Goal: Information Seeking & Learning: Learn about a topic

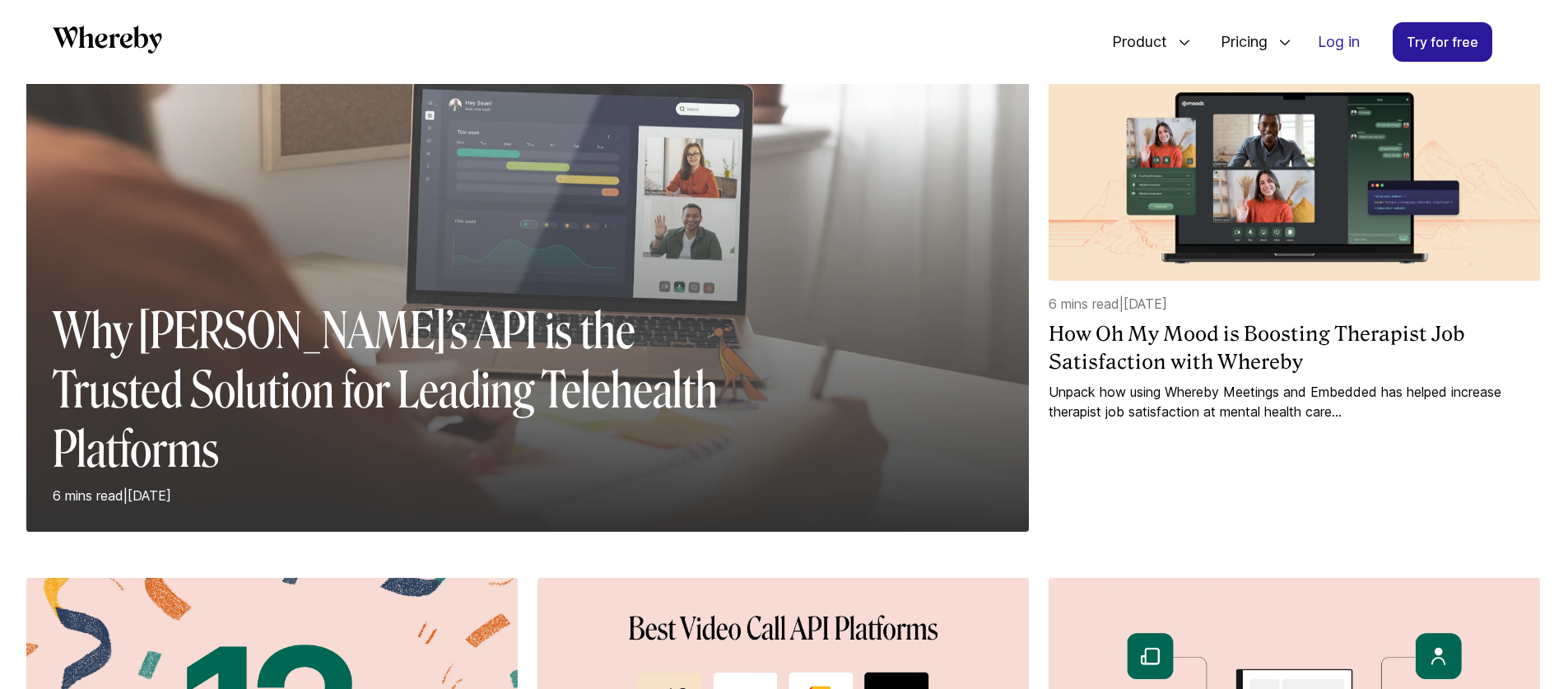
scroll to position [281, 0]
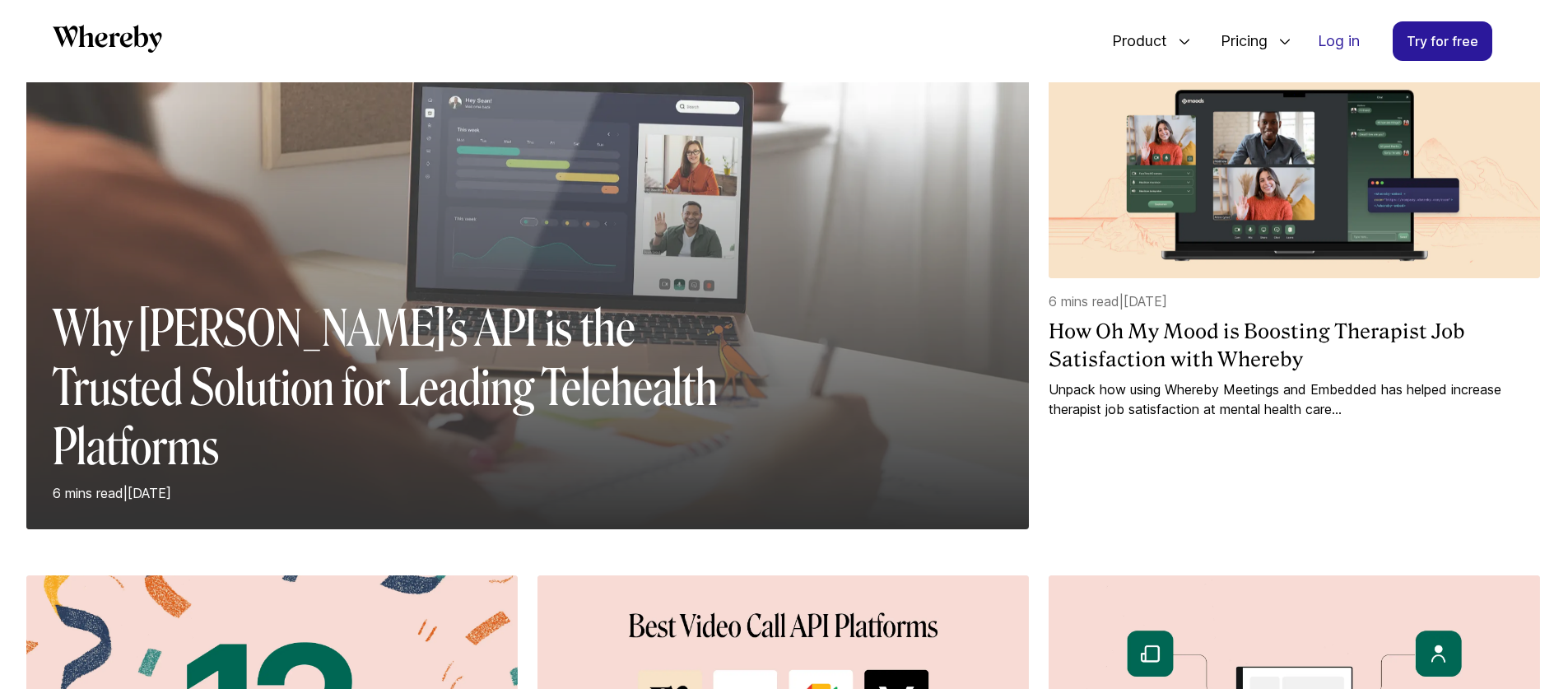
click at [638, 349] on div at bounding box center [527, 316] width 1003 height 426
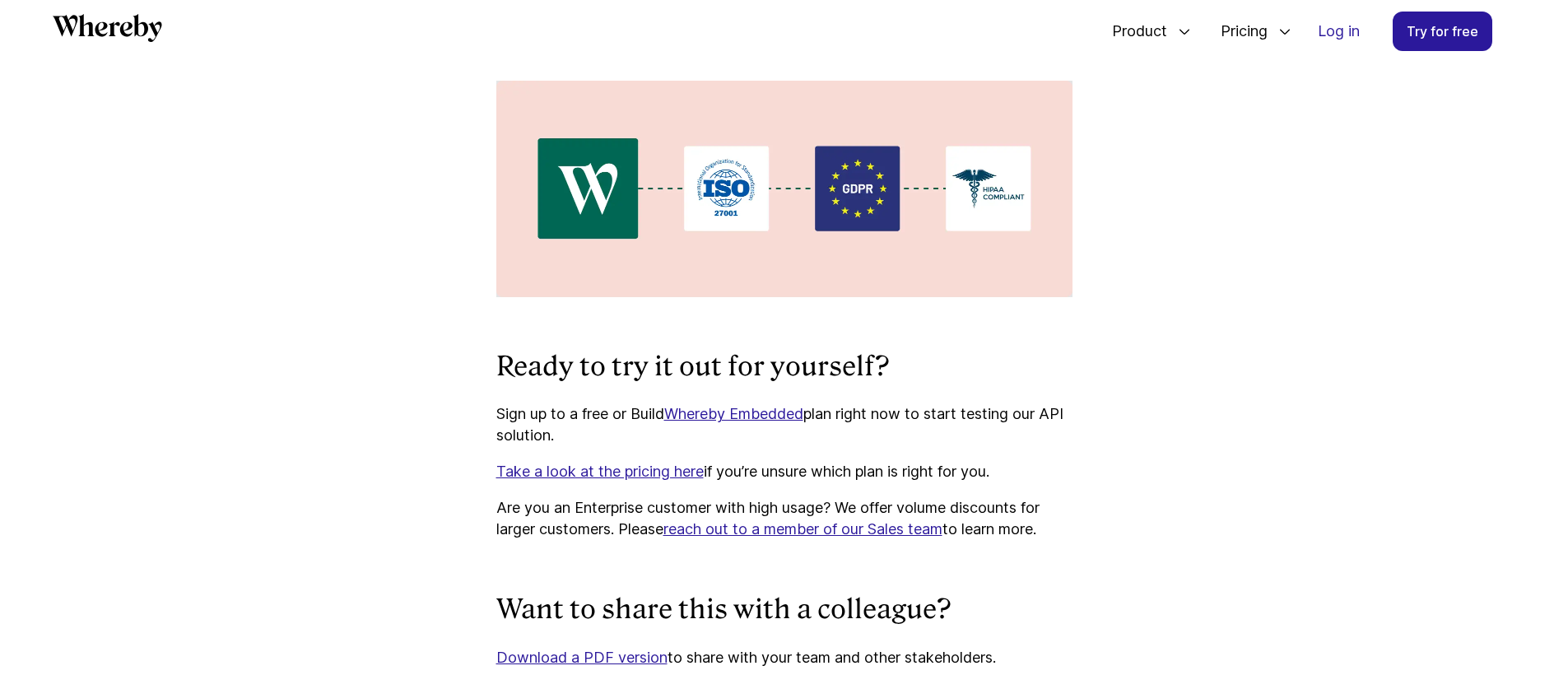
scroll to position [6189, 0]
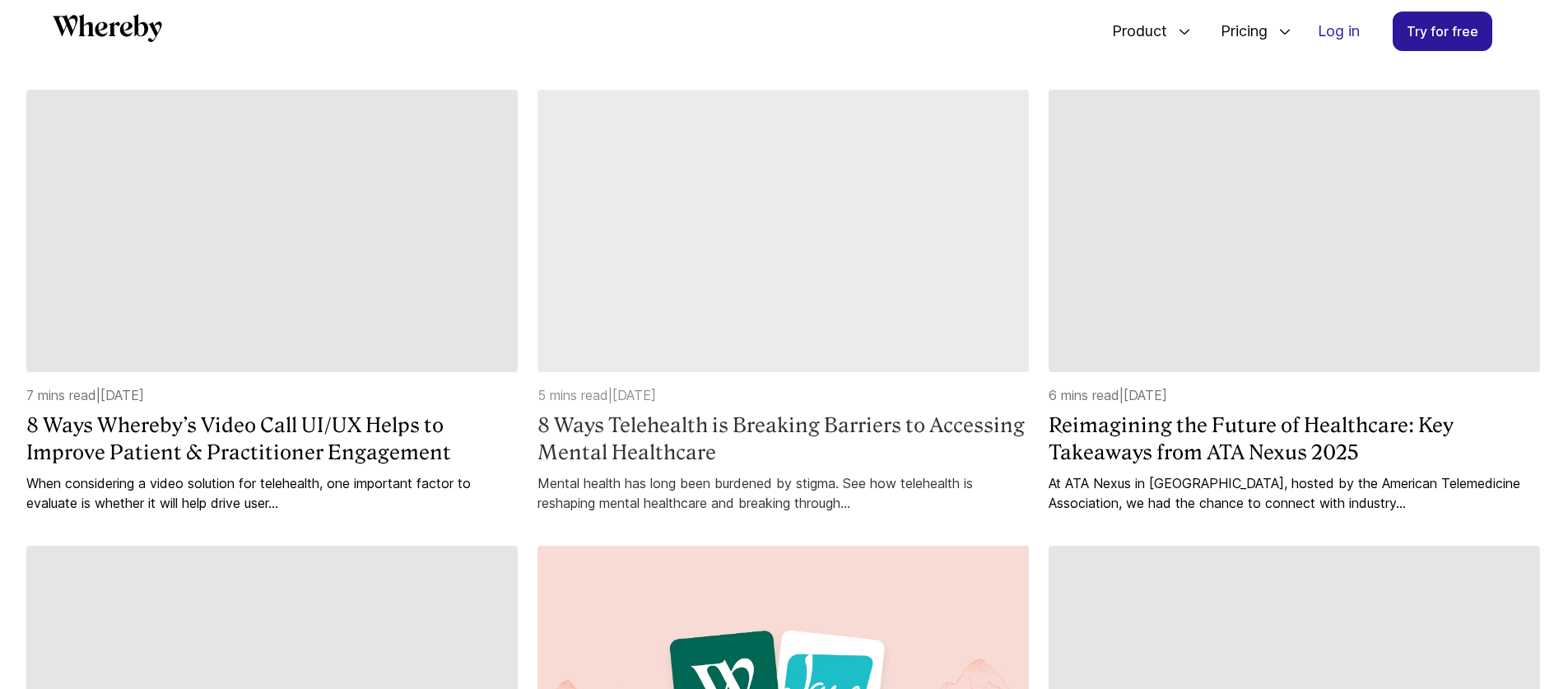
scroll to position [1203, 0]
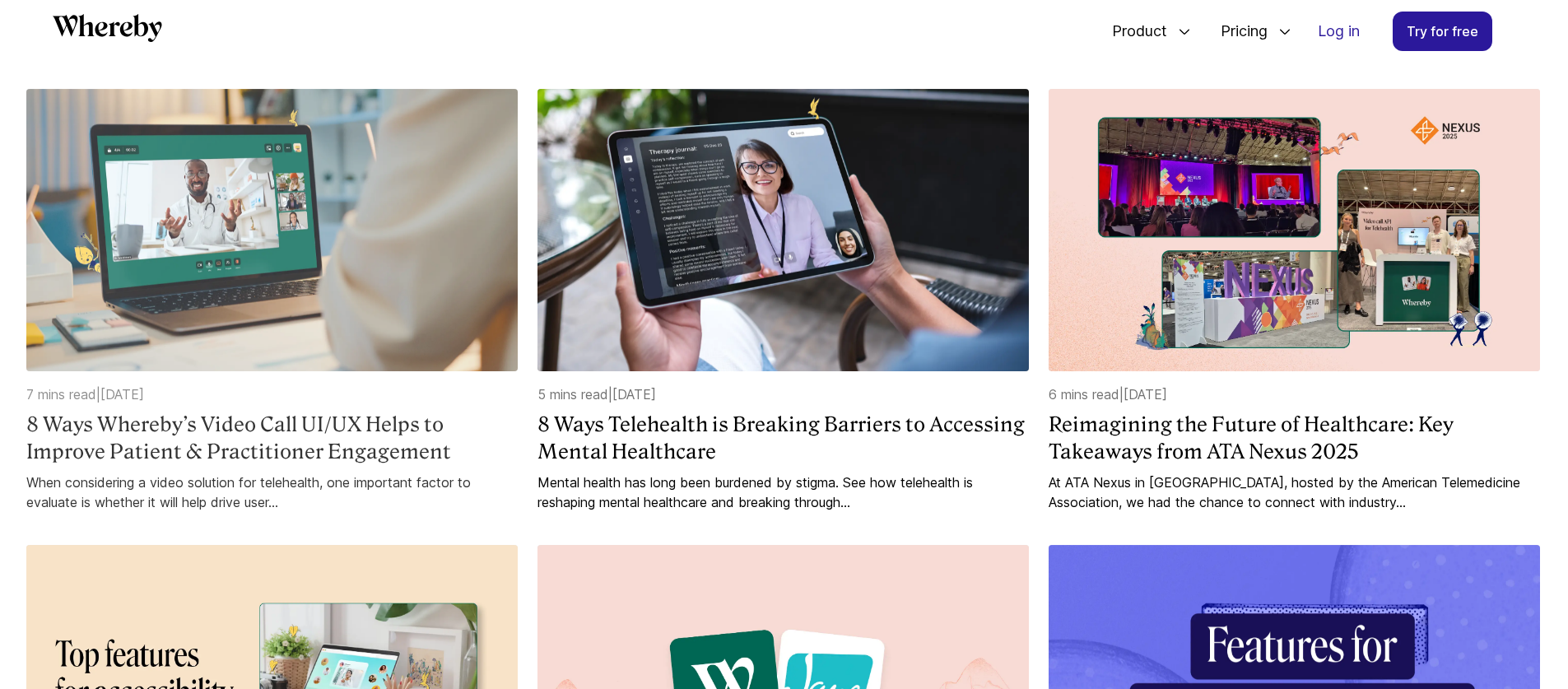
click at [378, 448] on h4 "8 Ways Whereby’s Video Call UI/UX Helps to Improve Patient & Practitioner Engag…" at bounding box center [271, 438] width 491 height 55
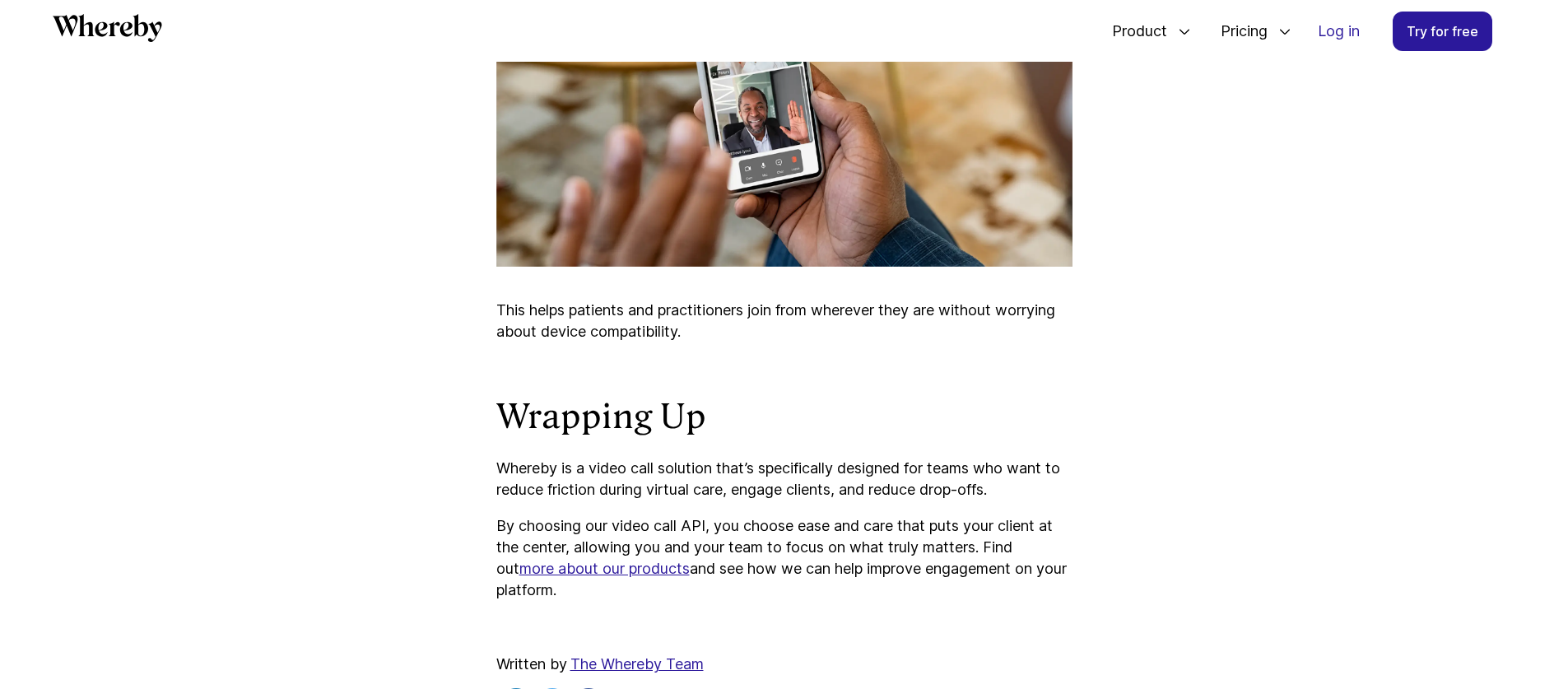
scroll to position [7710, 0]
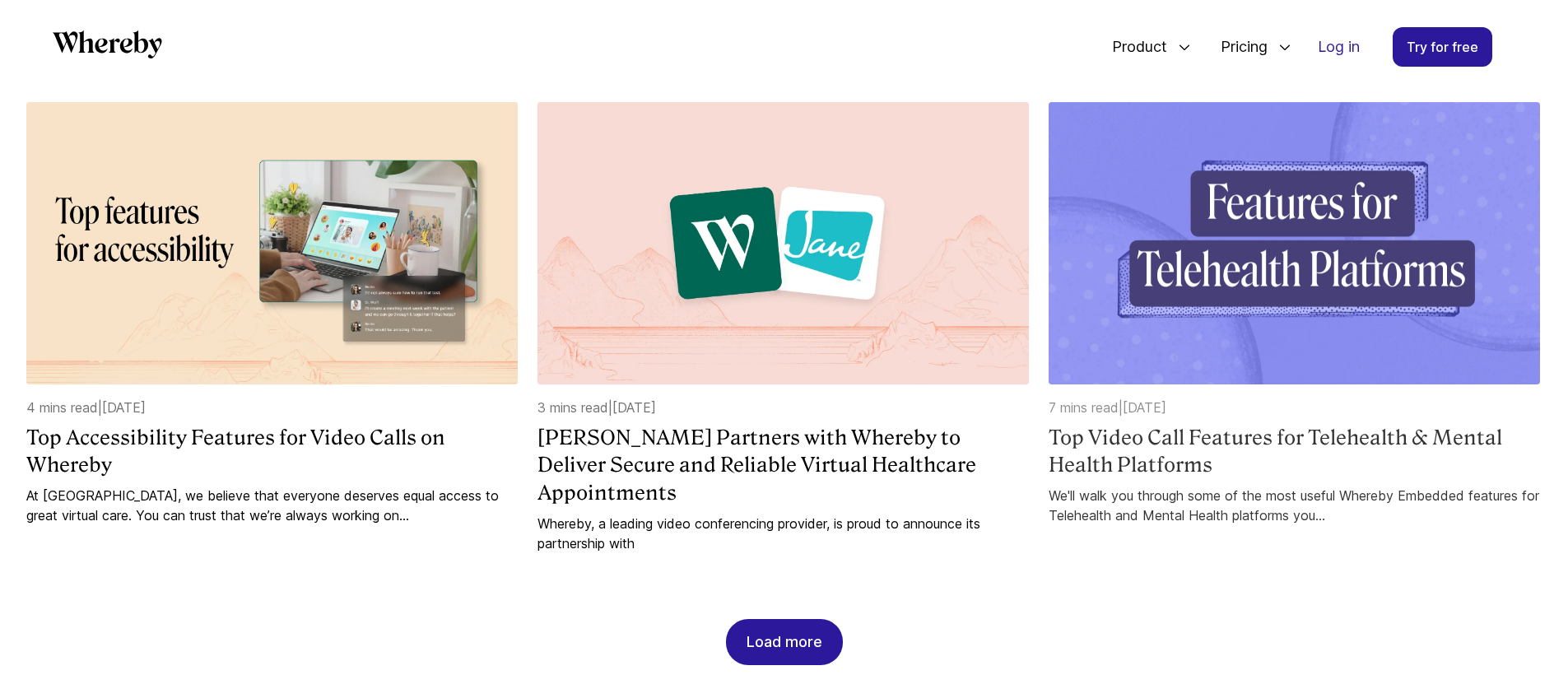
scroll to position [1696, 0]
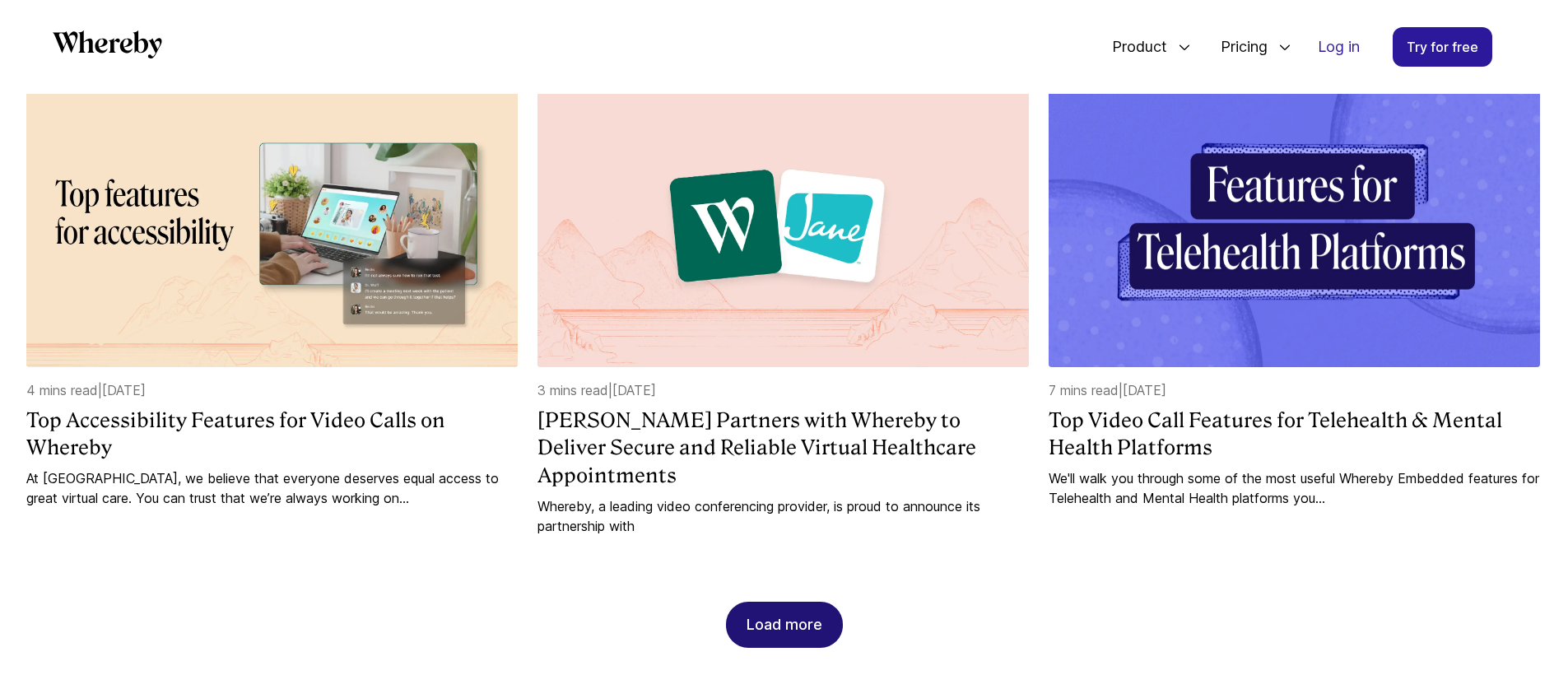
click at [783, 614] on div "Load more" at bounding box center [784, 625] width 76 height 45
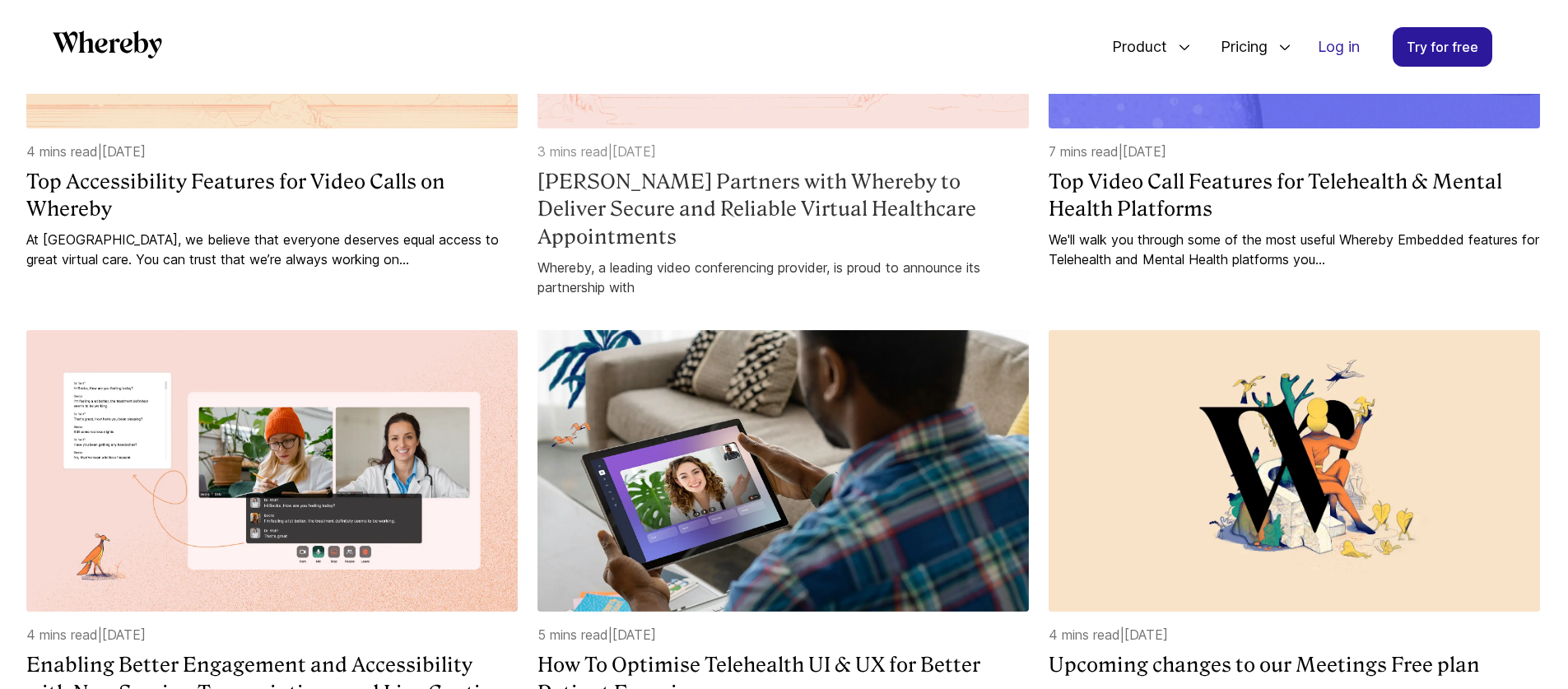
scroll to position [2097, 0]
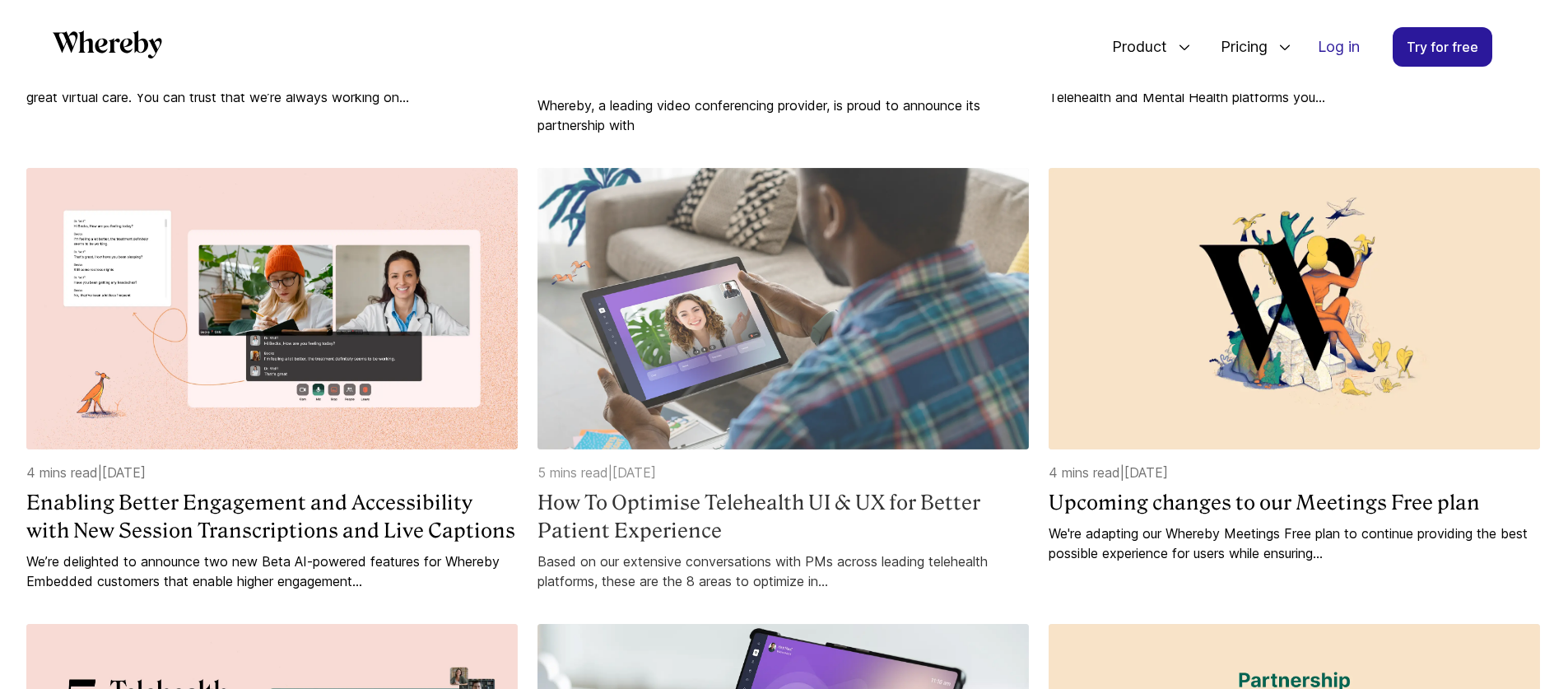
click at [934, 500] on h4 "How To Optimise Telehealth UI & UX for Better Patient Experience" at bounding box center [784, 516] width 491 height 55
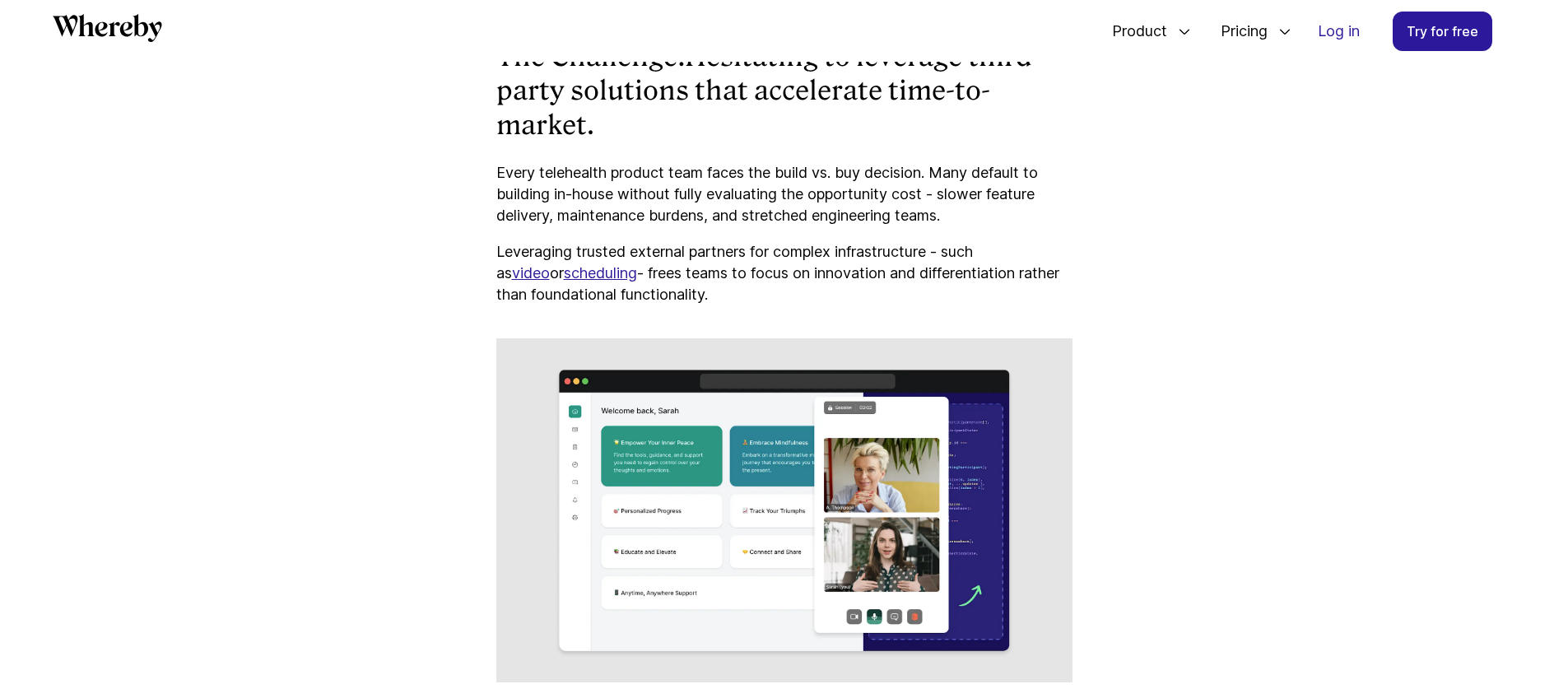
scroll to position [7261, 0]
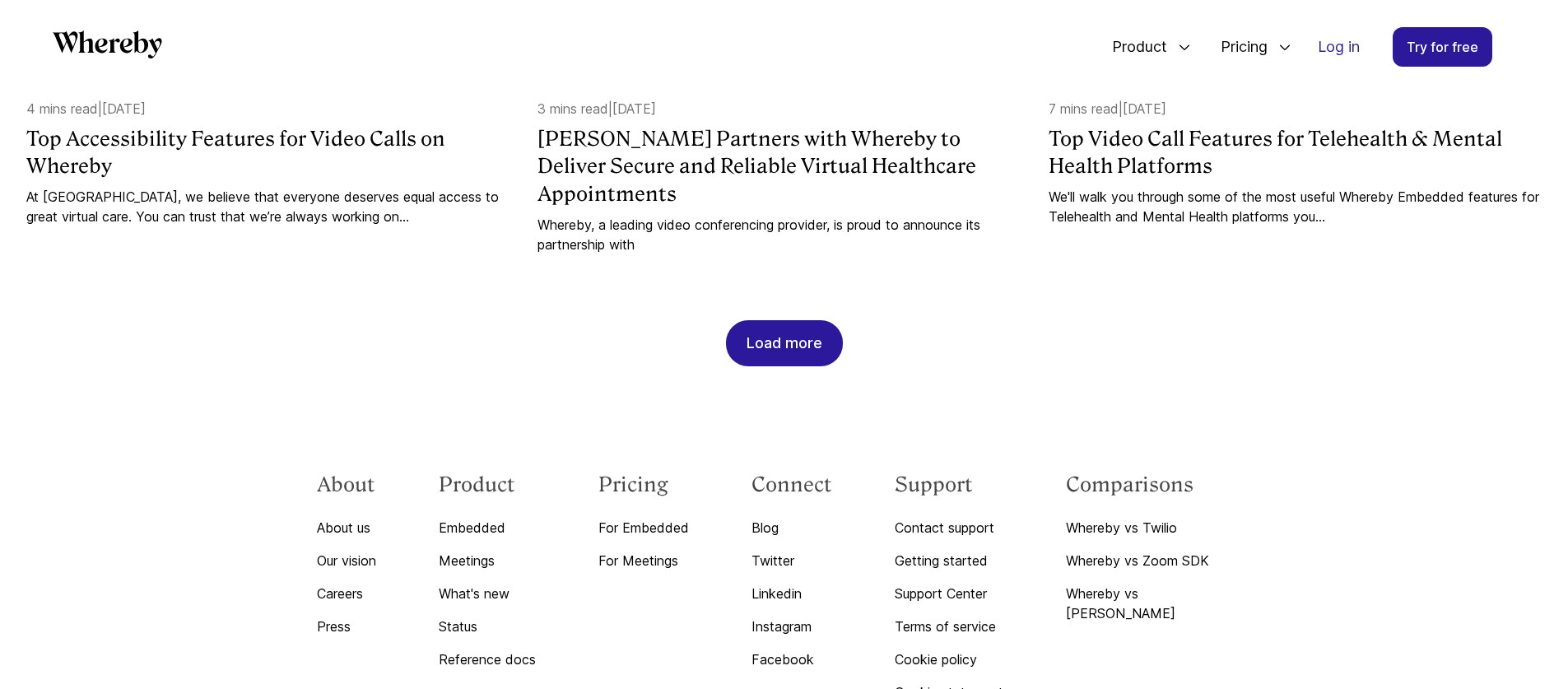
scroll to position [1975, 0]
click at [774, 334] on div "Load more" at bounding box center [784, 345] width 76 height 45
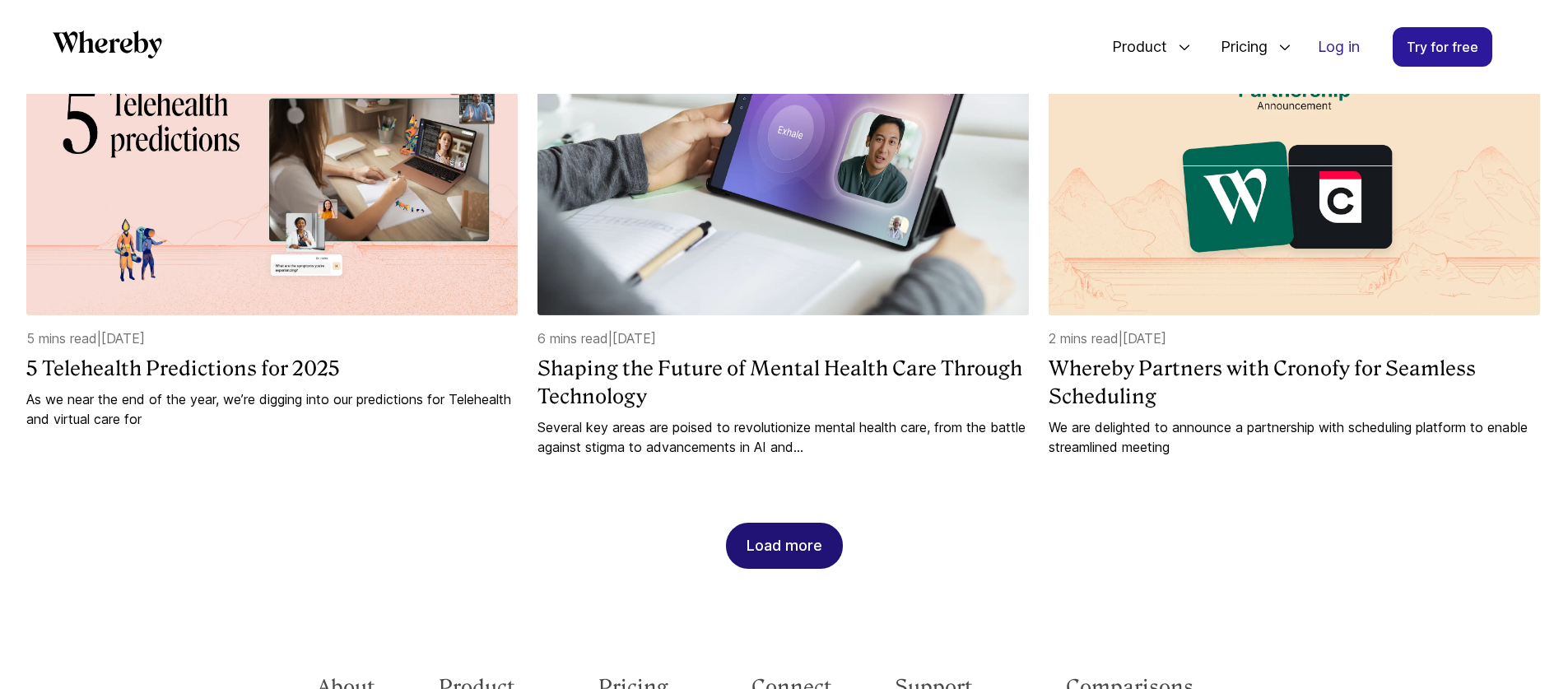
scroll to position [2696, 0]
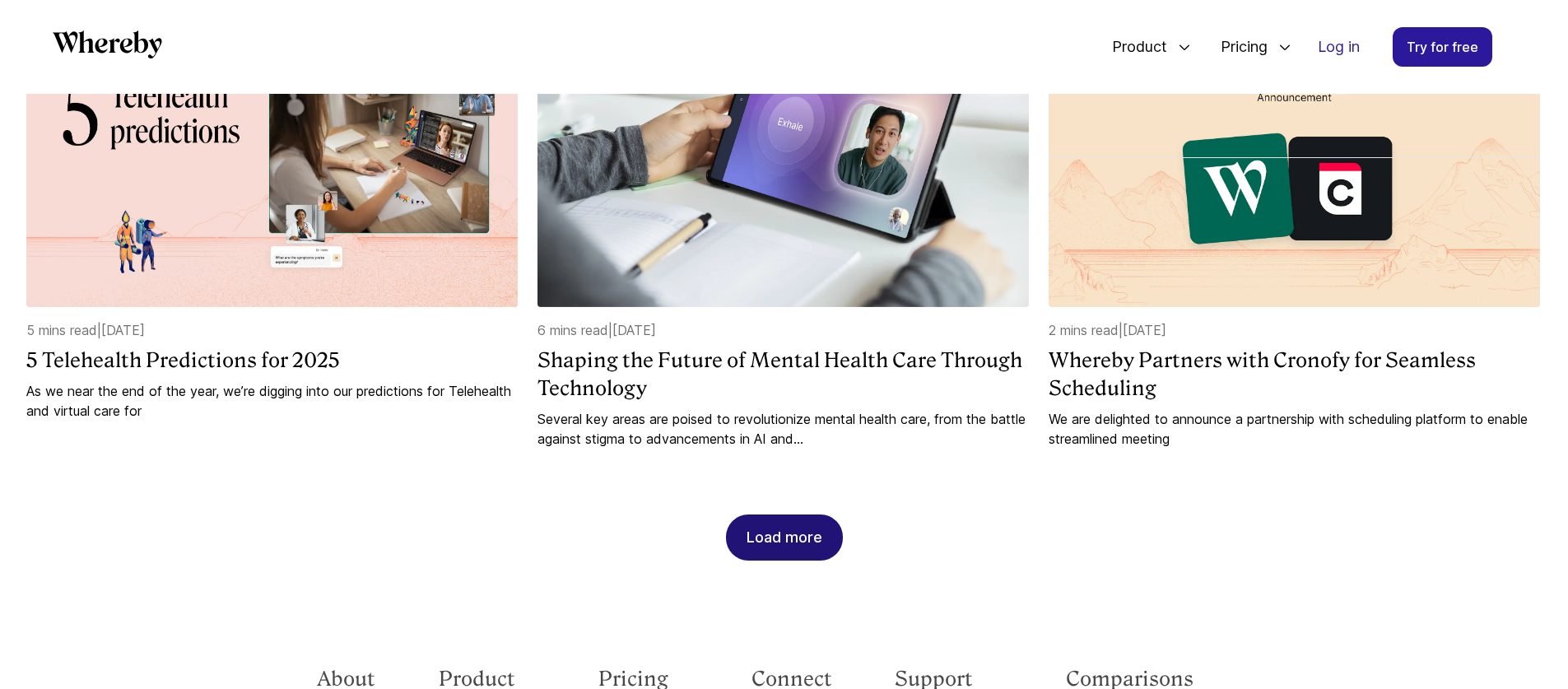
click at [796, 524] on div "Load more" at bounding box center [784, 537] width 76 height 45
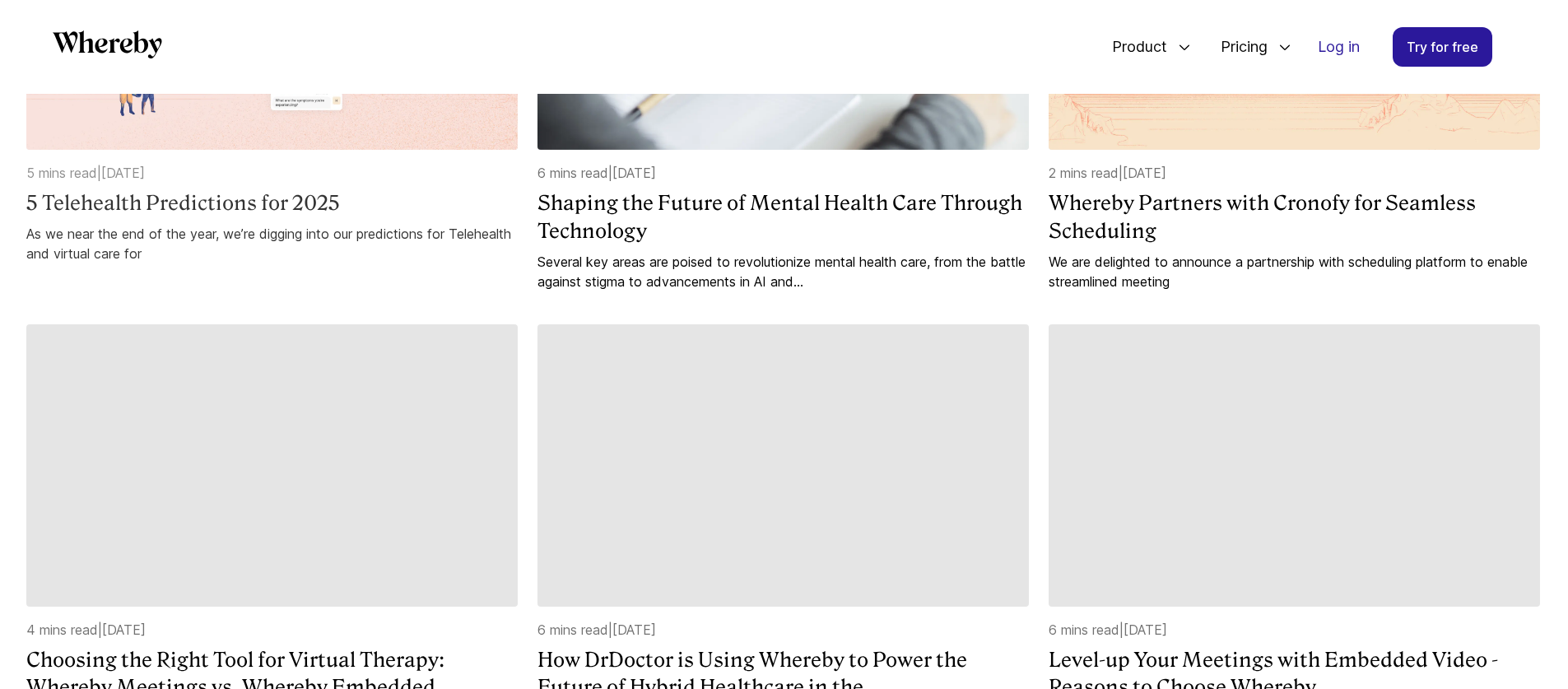
scroll to position [2665, 0]
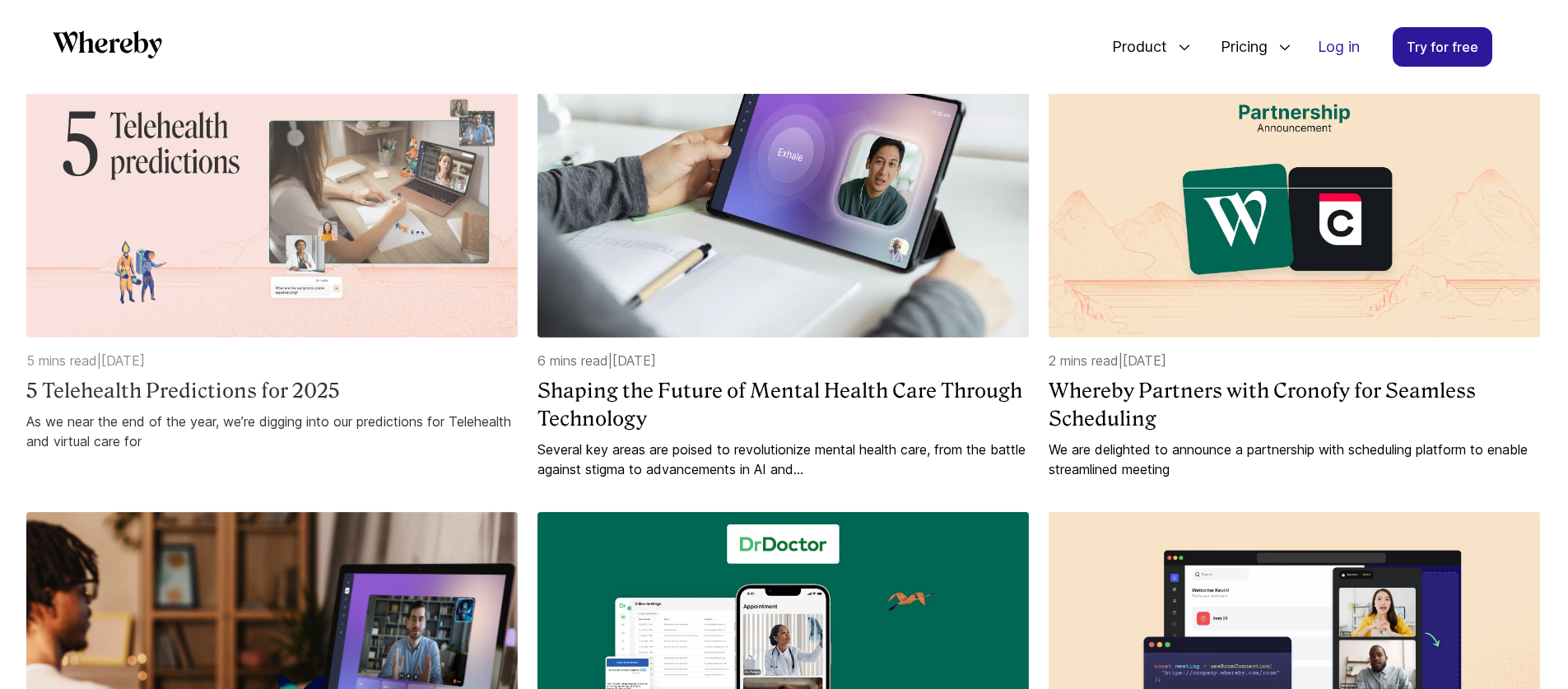
click at [268, 287] on img at bounding box center [271, 197] width 491 height 283
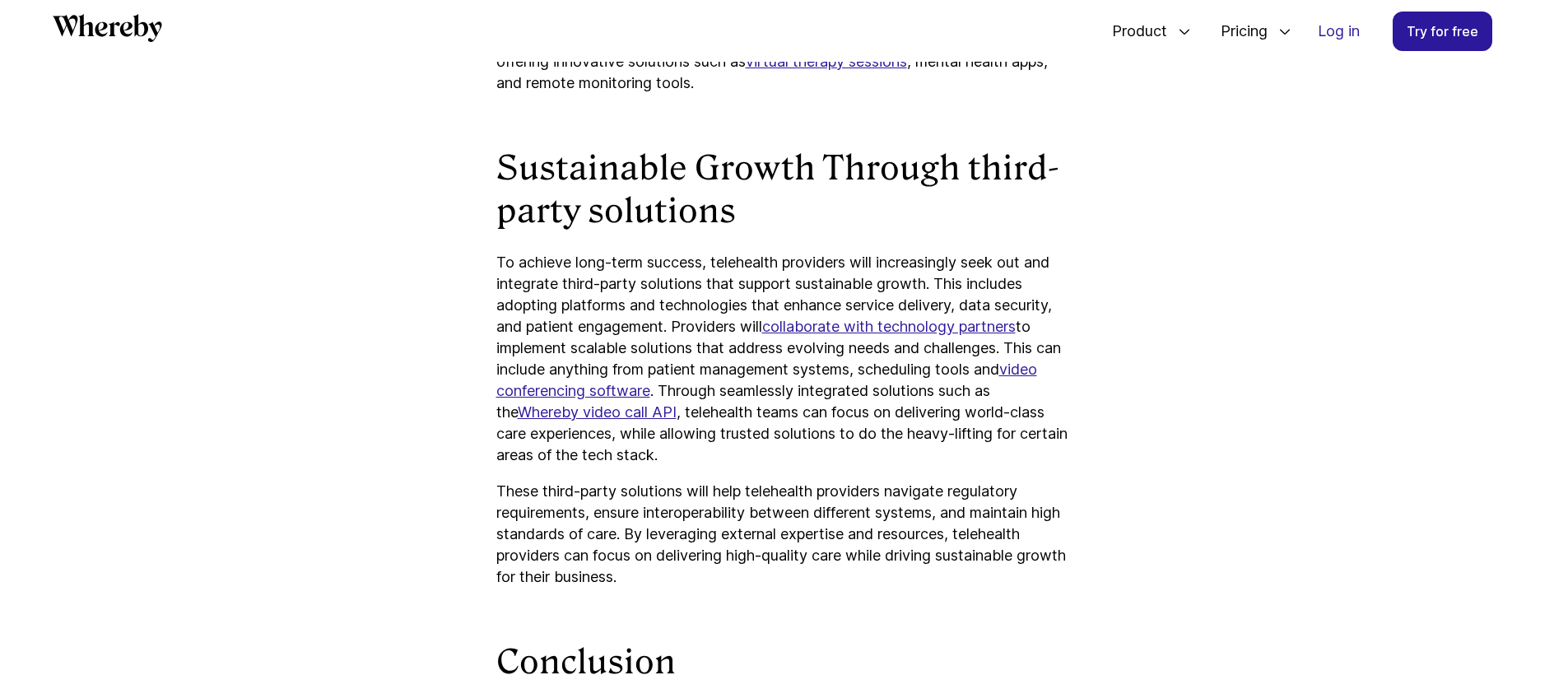
scroll to position [3034, 0]
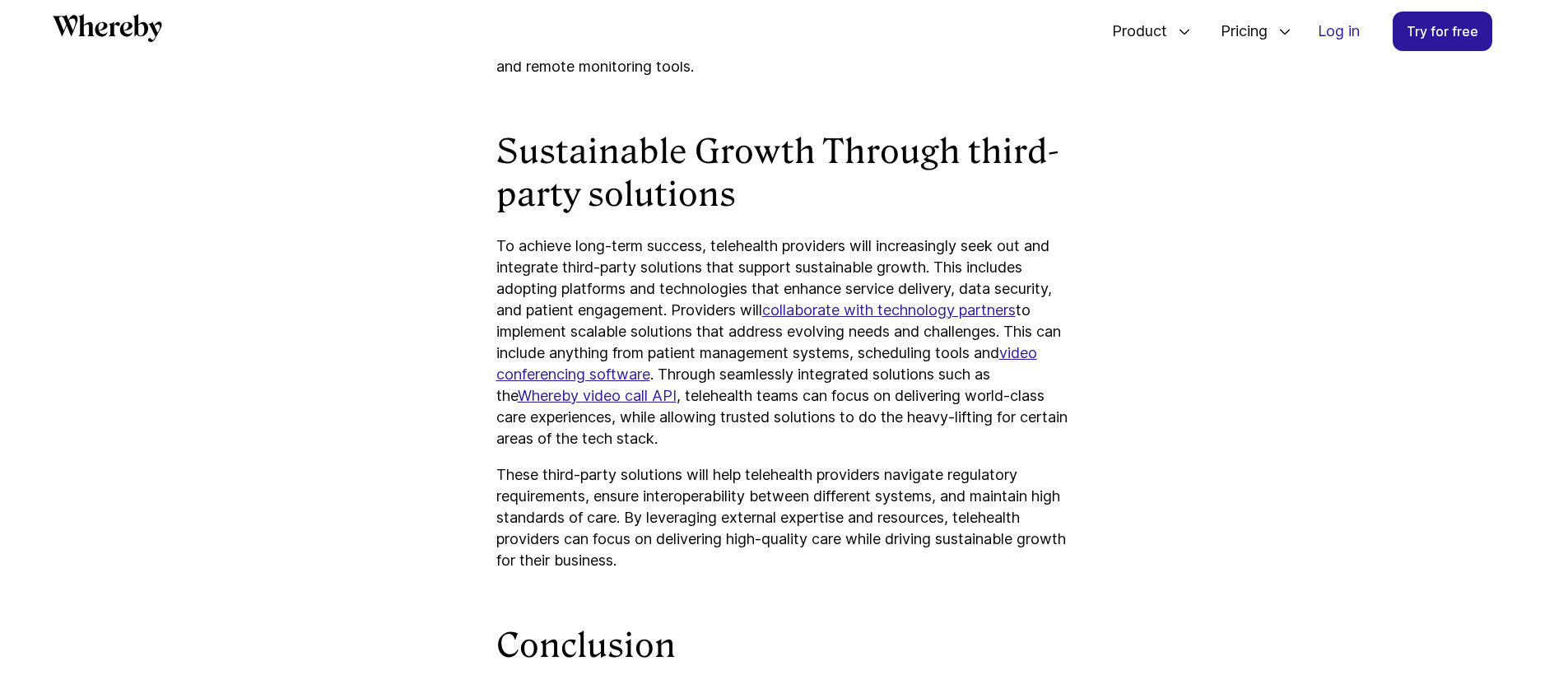
scroll to position [2185, 0]
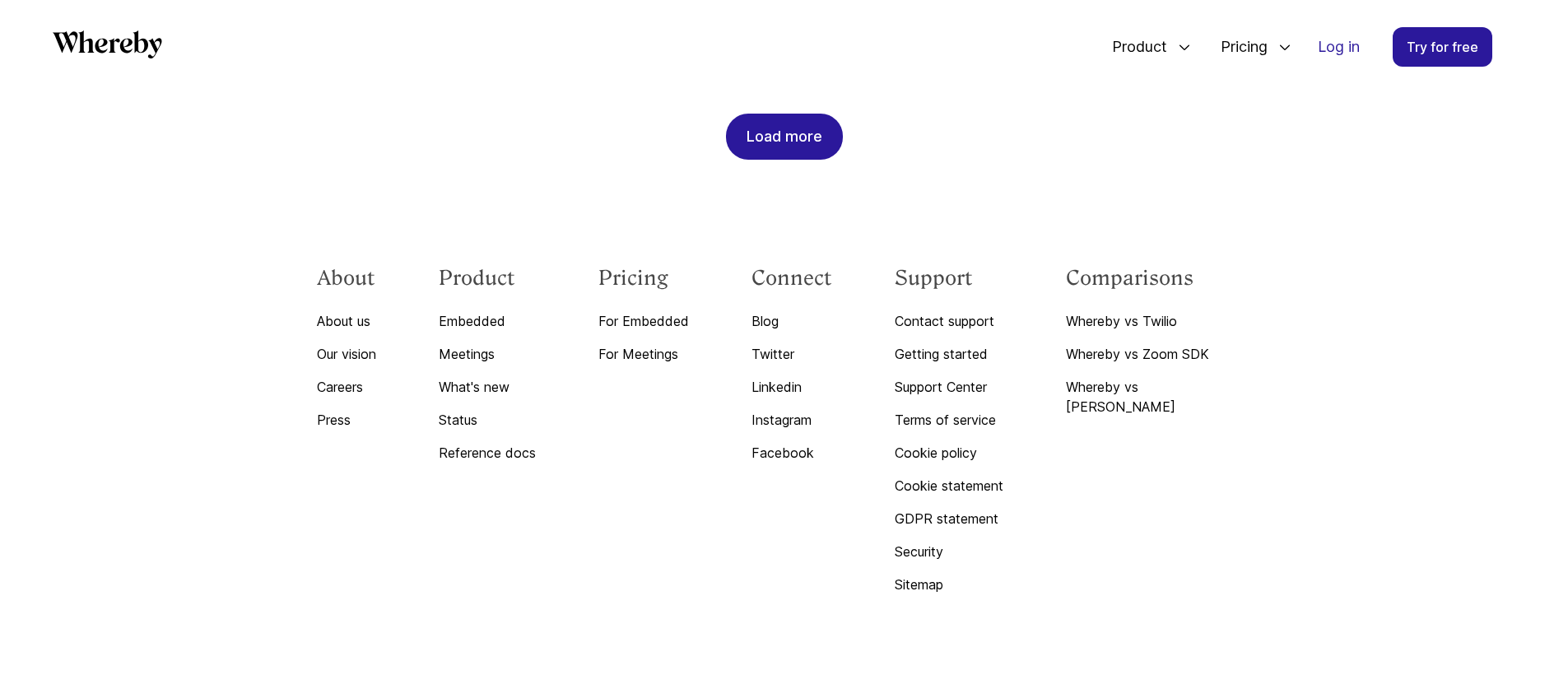
click at [785, 120] on div "Load more" at bounding box center [784, 137] width 76 height 45
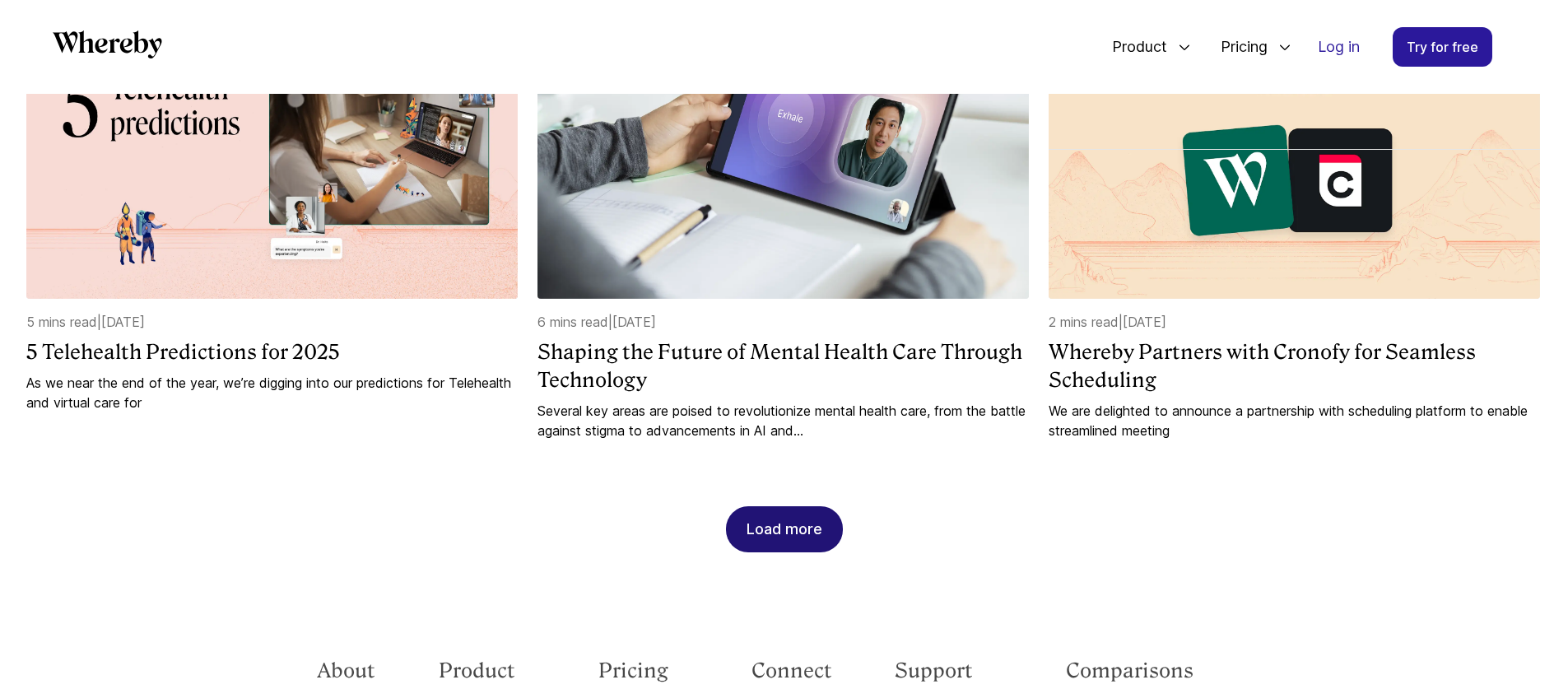
scroll to position [2707, 0]
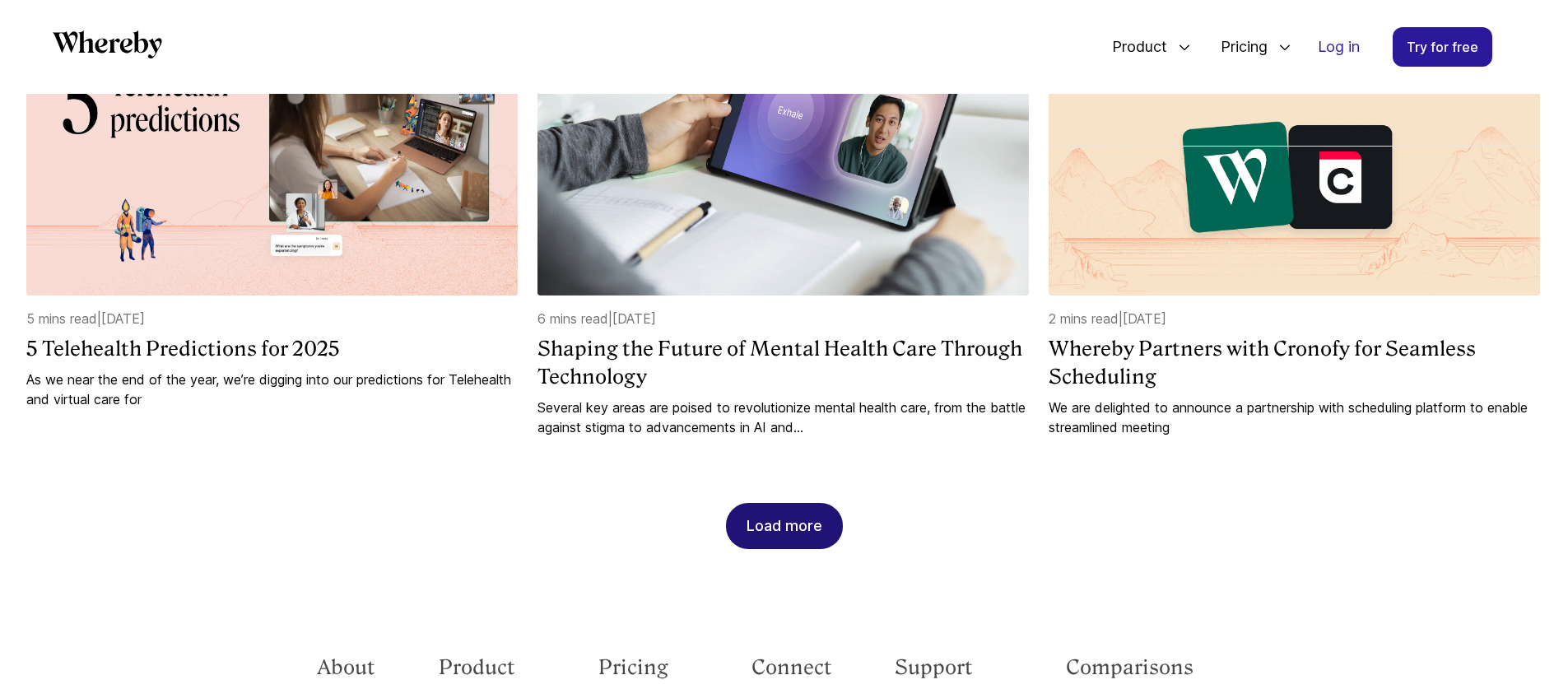
click at [815, 504] on div "Load more" at bounding box center [784, 526] width 76 height 45
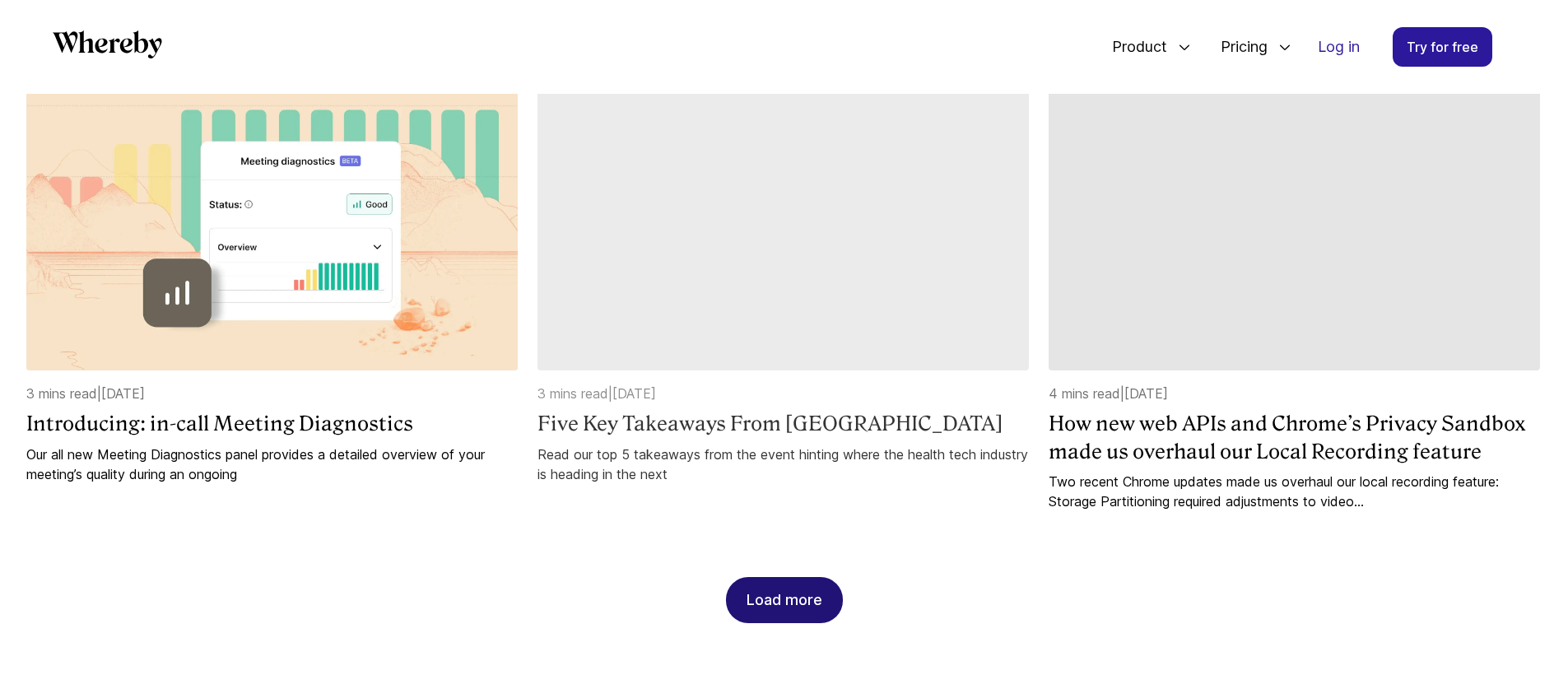
scroll to position [3574, 0]
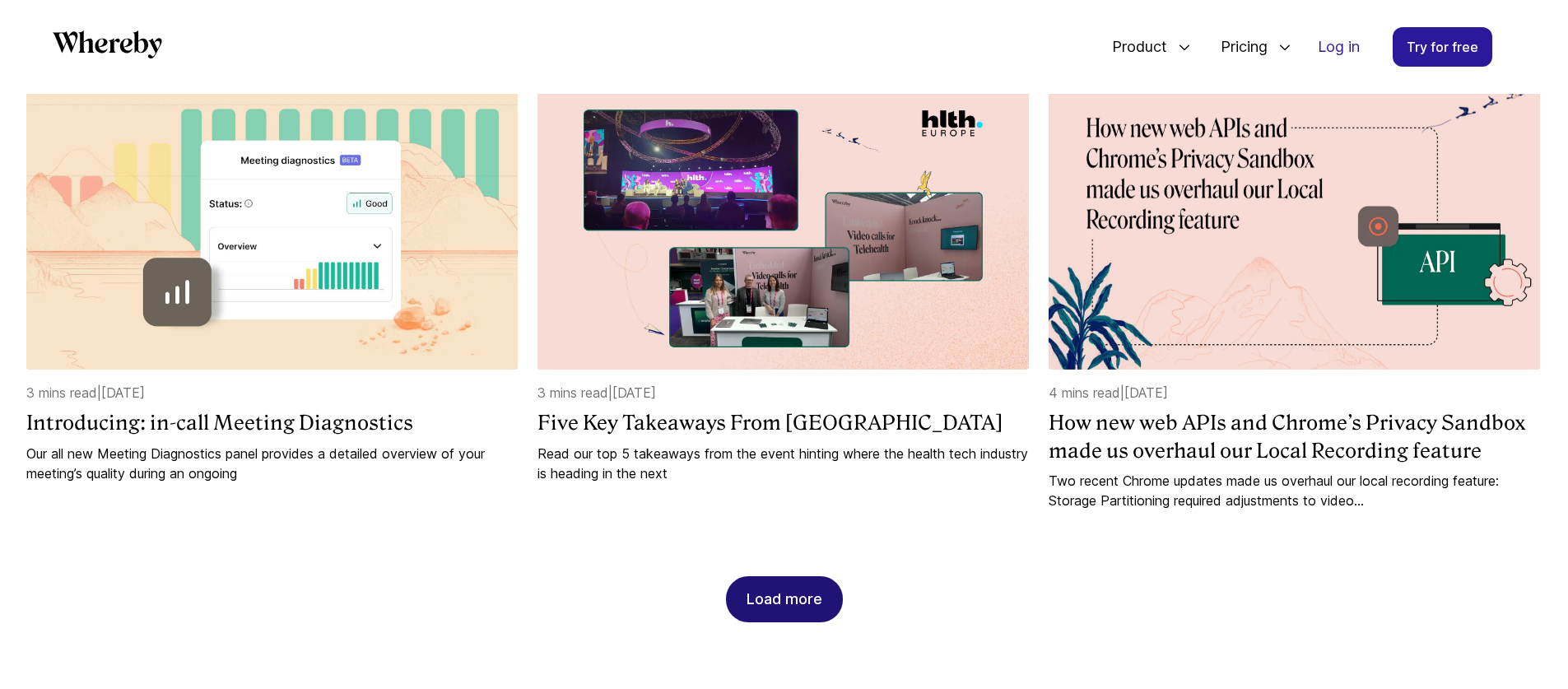
click at [798, 577] on div "Load more" at bounding box center [784, 599] width 76 height 45
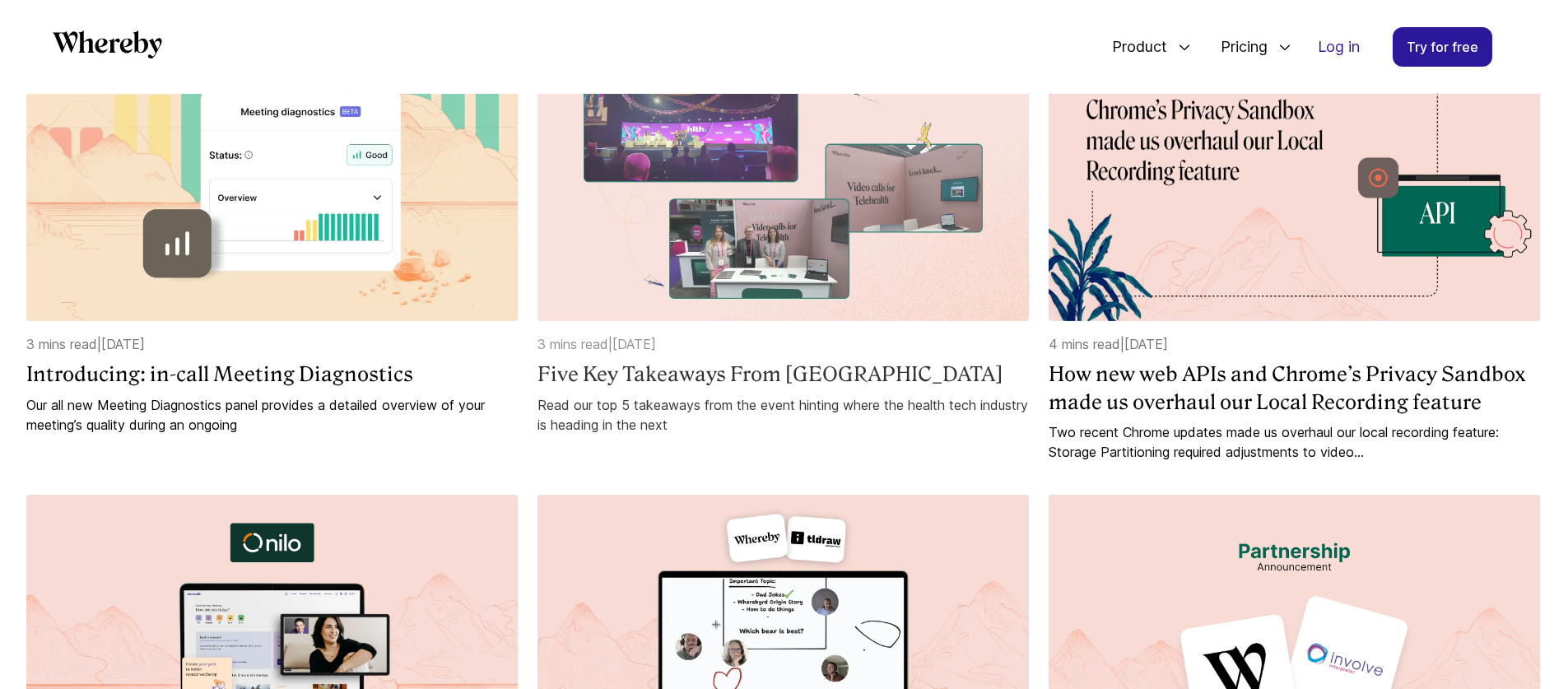
scroll to position [3611, 0]
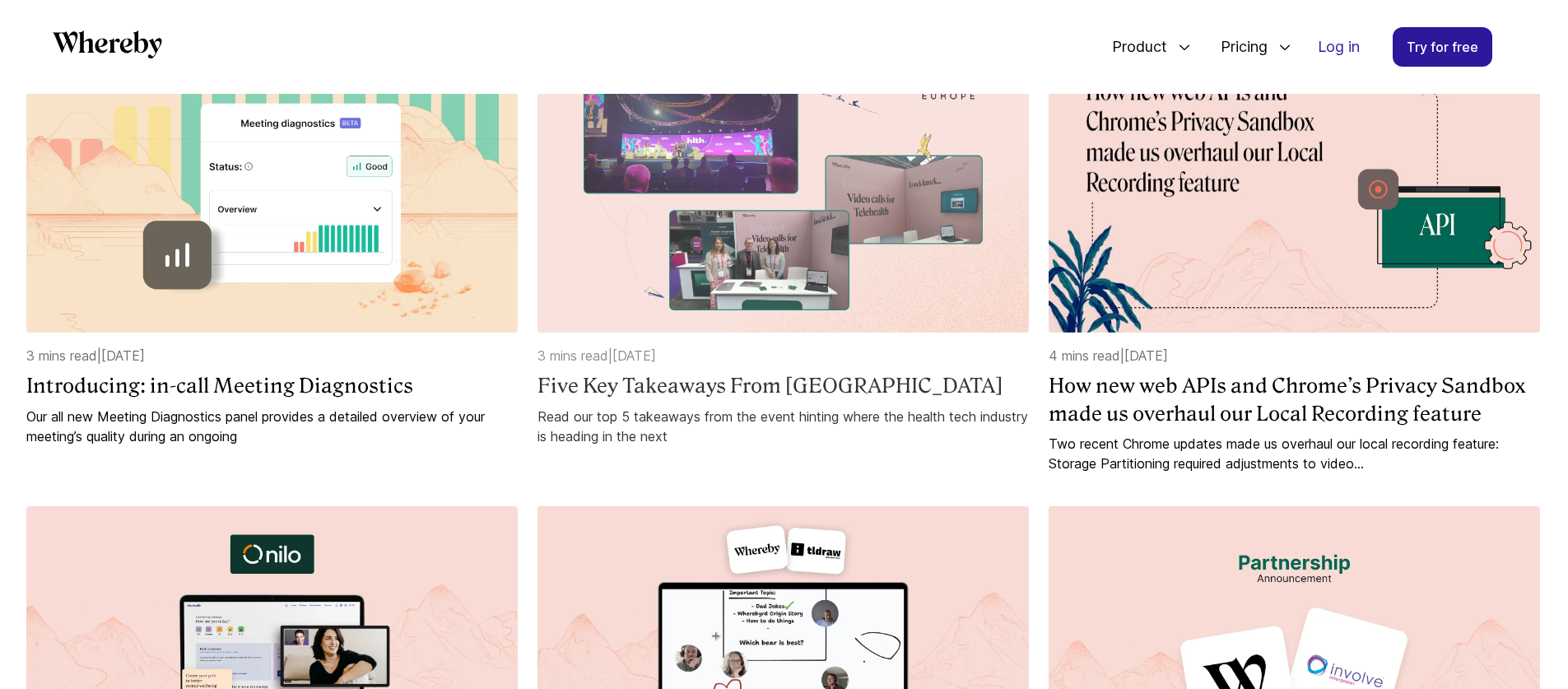
click at [856, 288] on img at bounding box center [784, 191] width 491 height 283
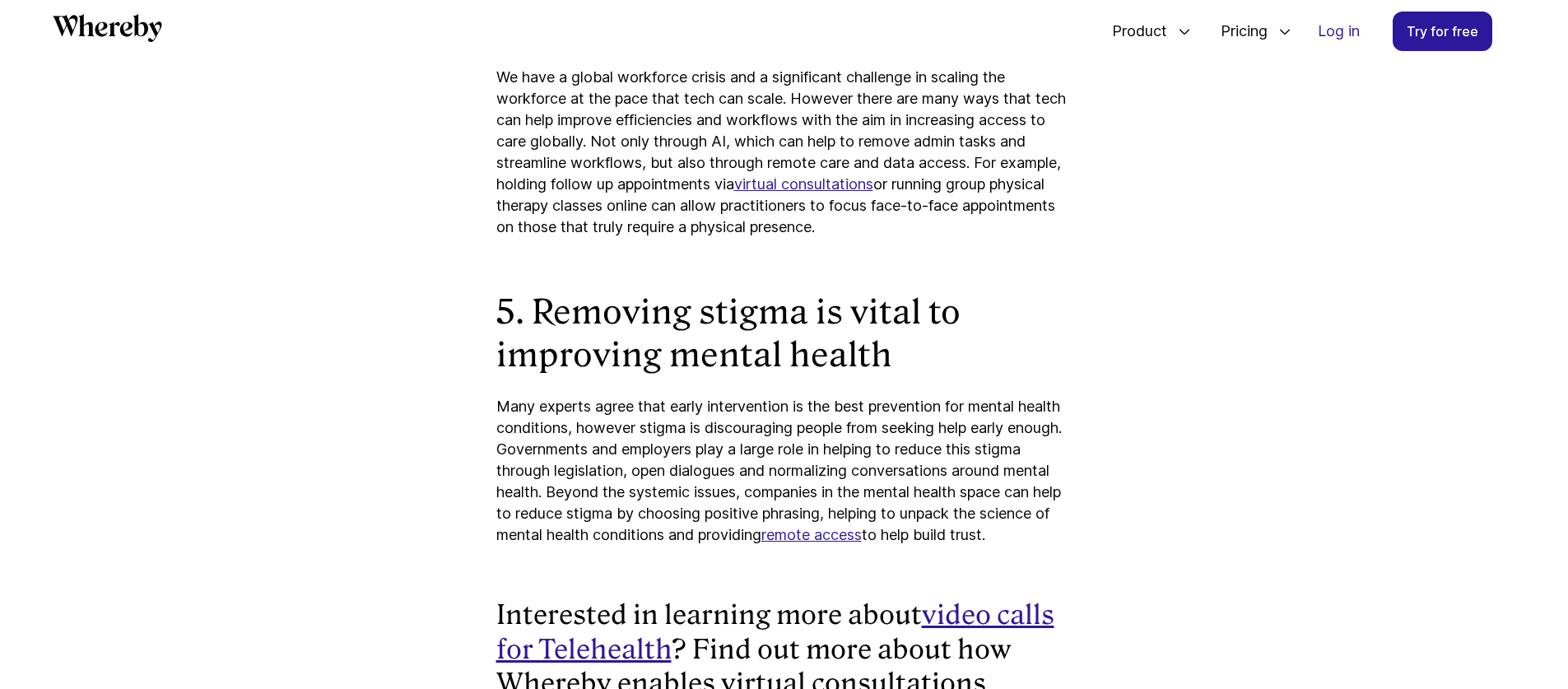
scroll to position [3379, 0]
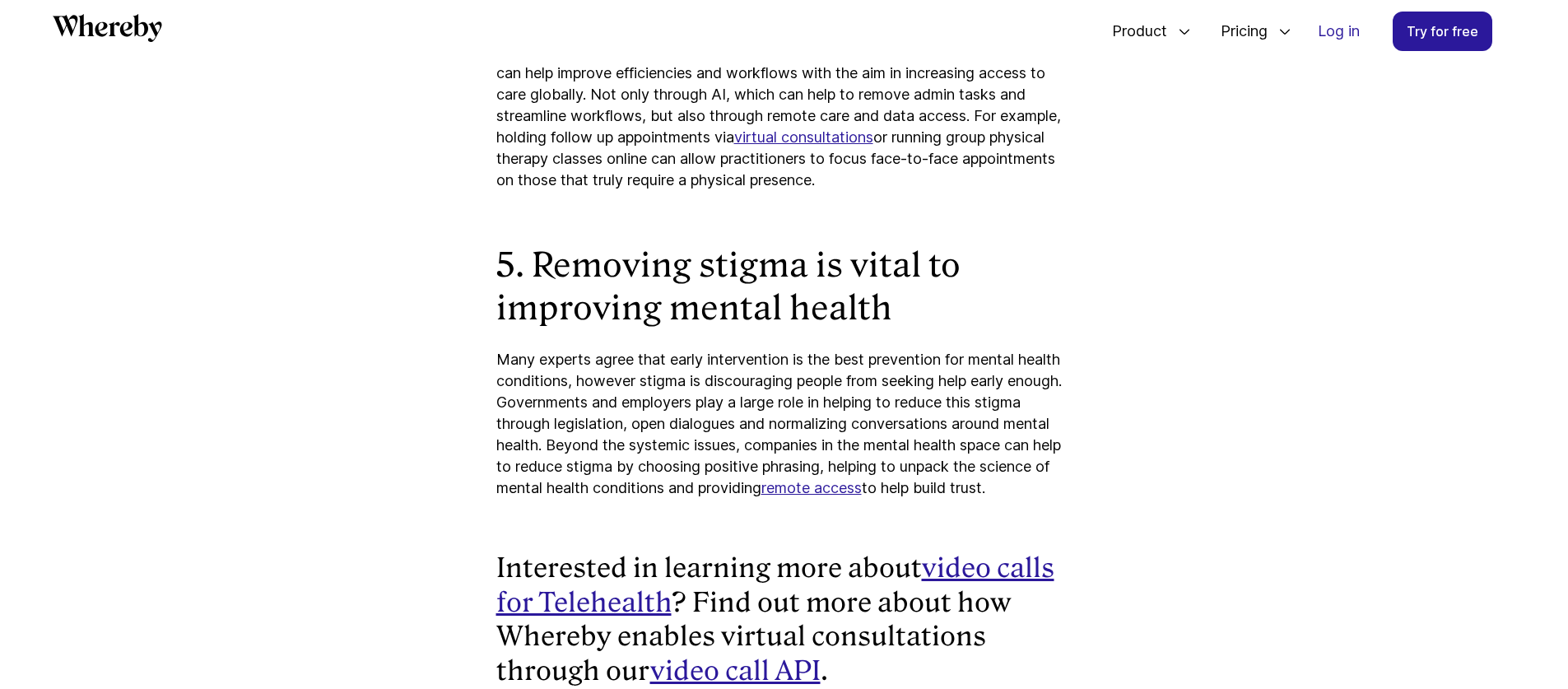
scroll to position [2185, 0]
